Goal: Navigation & Orientation: Find specific page/section

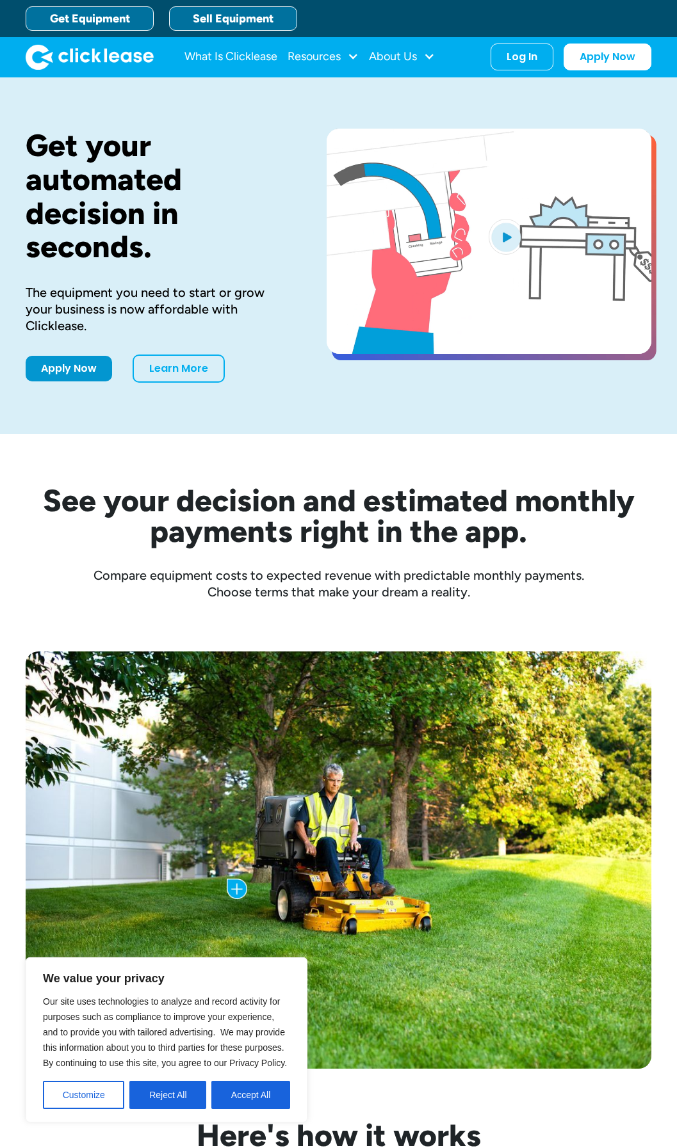
click at [255, 23] on link "Sell Equipment" at bounding box center [233, 18] width 128 height 24
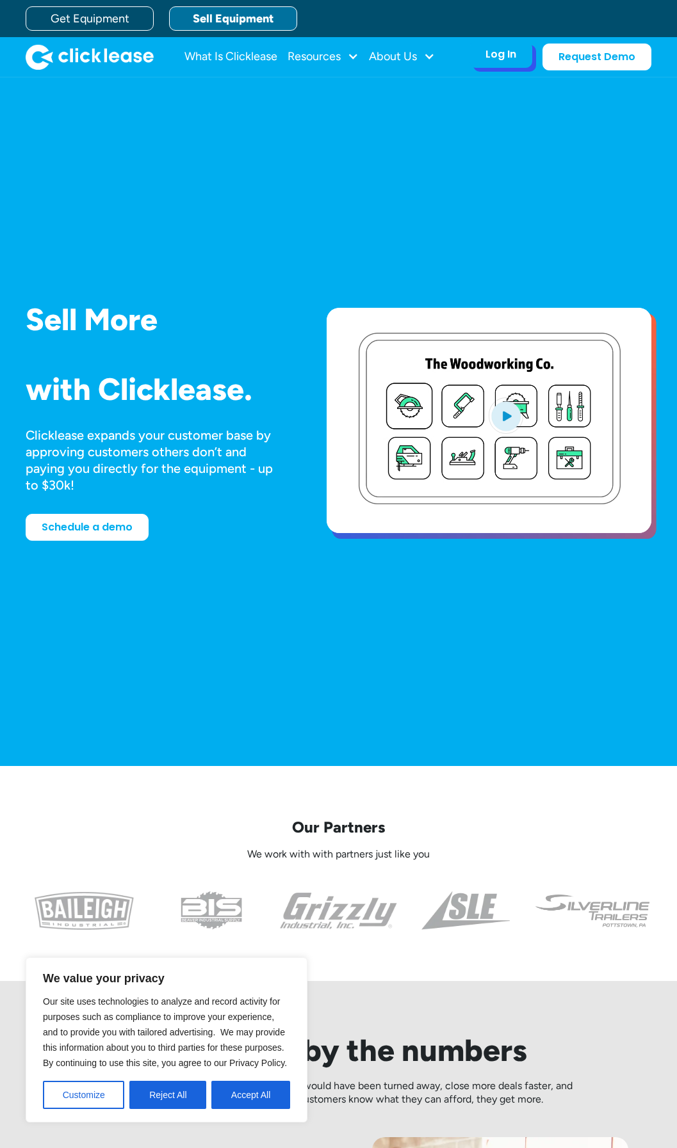
click at [483, 44] on div "Log In Account login I use Clicklease to get my equipment Partner Portal I offe…" at bounding box center [500, 54] width 63 height 27
click at [488, 60] on div "Log In" at bounding box center [500, 54] width 31 height 13
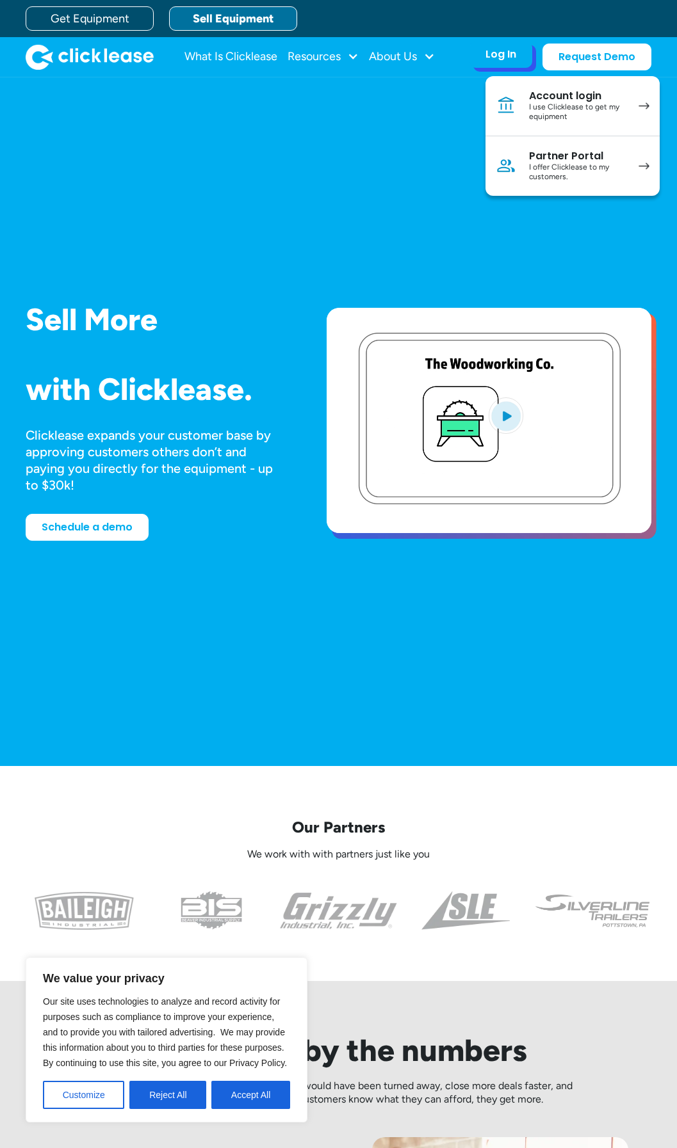
click at [549, 175] on div "I offer Clicklease to my customers." at bounding box center [577, 173] width 97 height 20
